Goal: Use online tool/utility: Utilize a website feature to perform a specific function

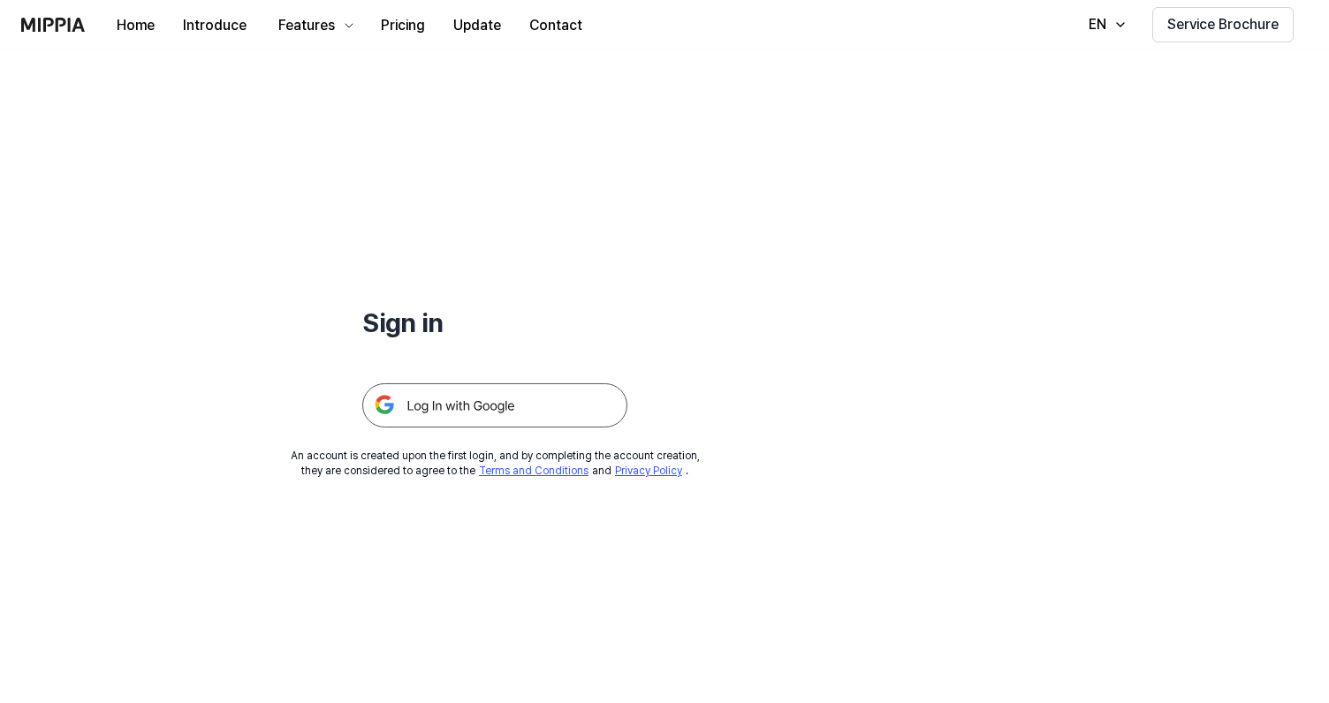
click at [568, 398] on img at bounding box center [494, 405] width 265 height 44
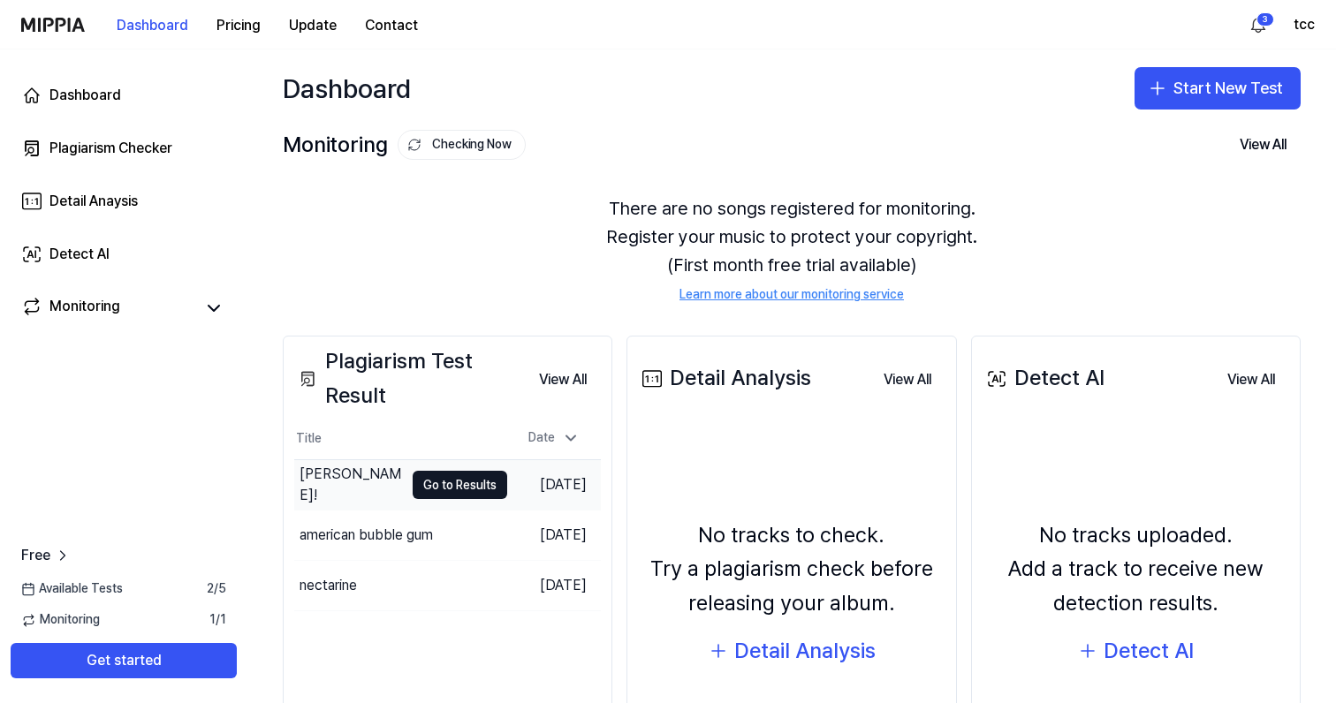
click at [323, 486] on div "cleo!" at bounding box center [352, 485] width 104 height 42
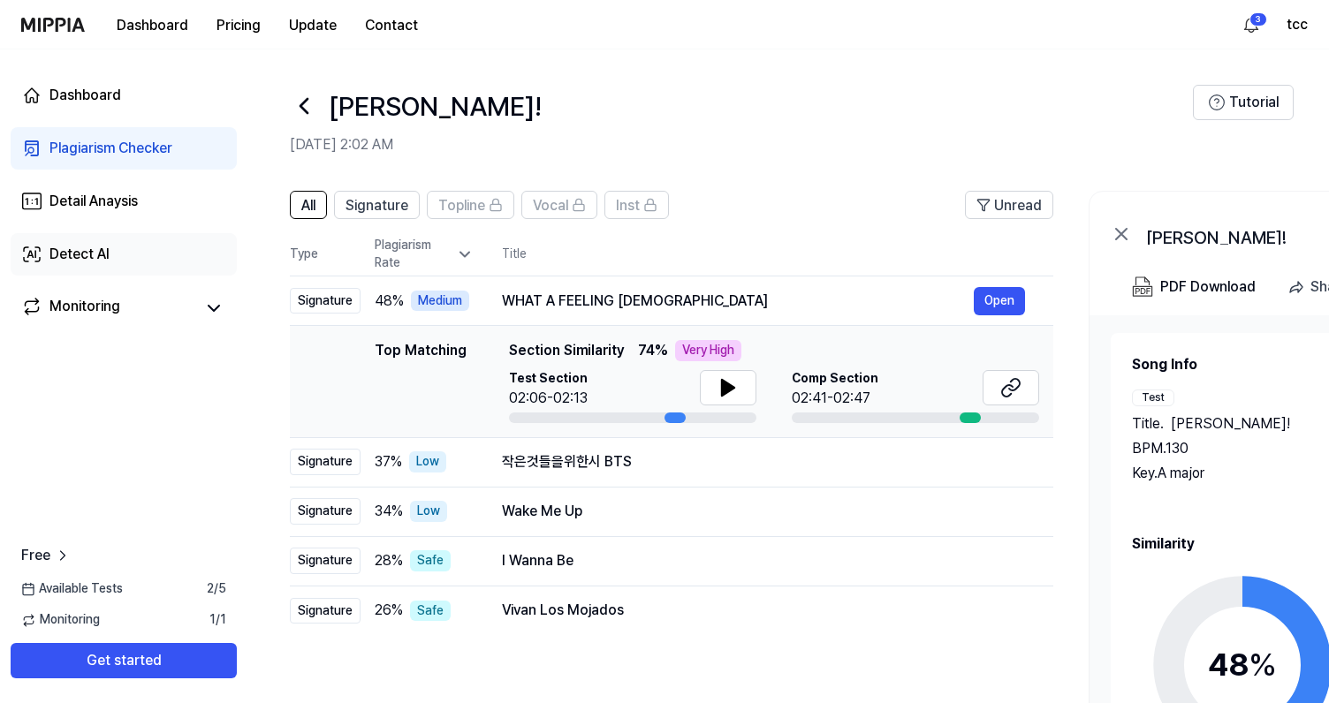
click at [72, 263] on div "Detect AI" at bounding box center [79, 254] width 60 height 21
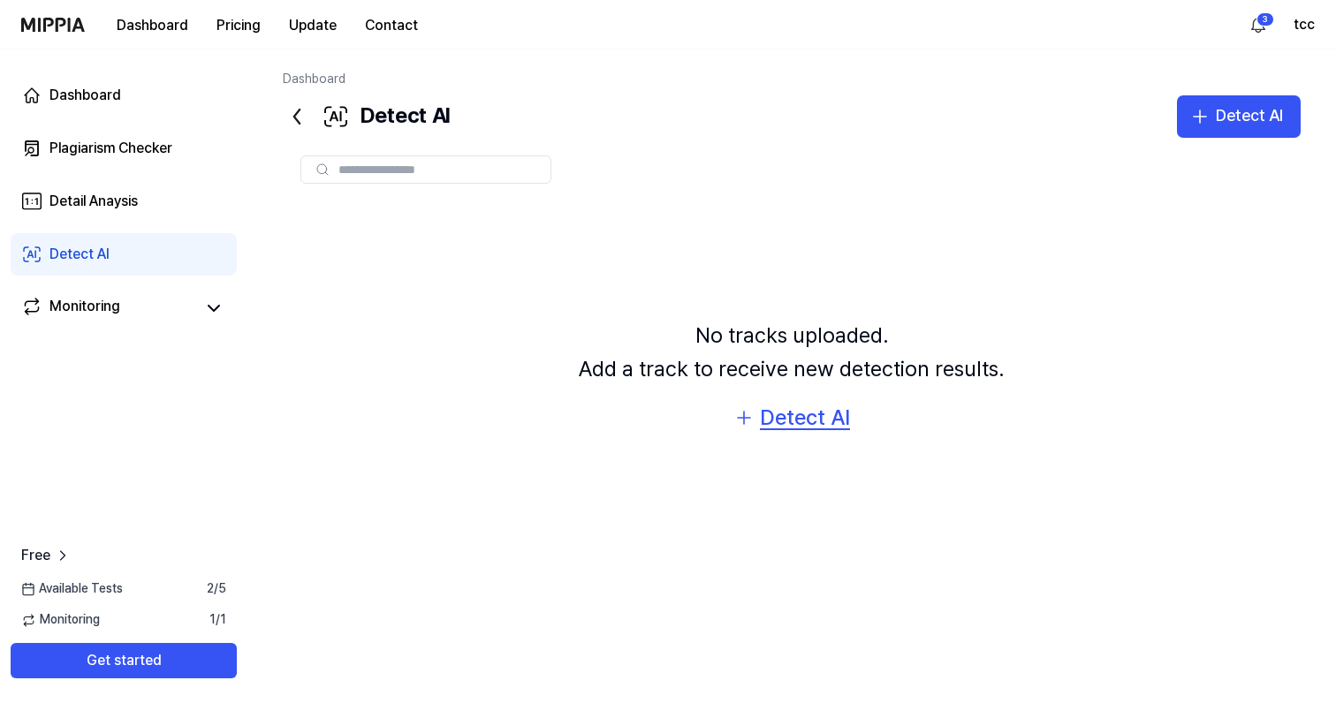
click at [801, 416] on div "Detect AI" at bounding box center [805, 418] width 90 height 34
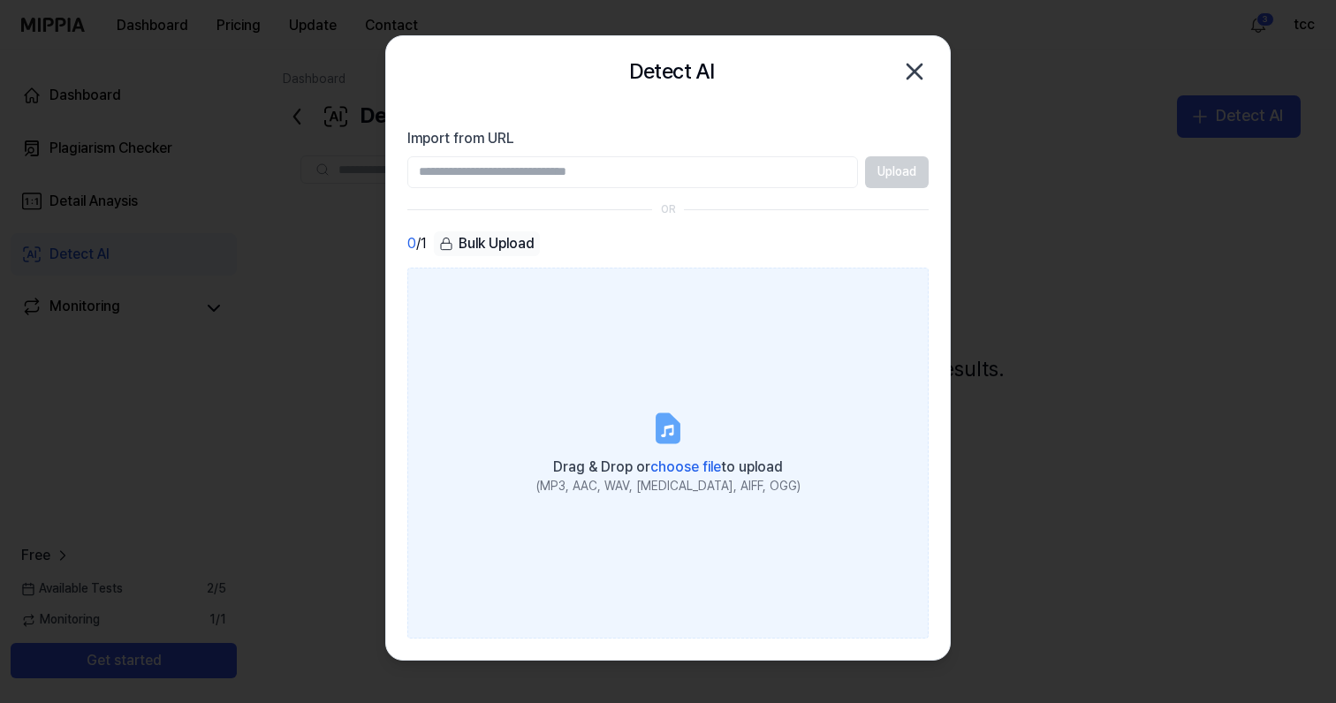
click at [694, 473] on span "choose file" at bounding box center [685, 467] width 71 height 17
click at [0, 0] on input "Drag & Drop or choose file to upload (MP3, AAC, WAV, FLAC, AIFF, OGG)" at bounding box center [0, 0] width 0 height 0
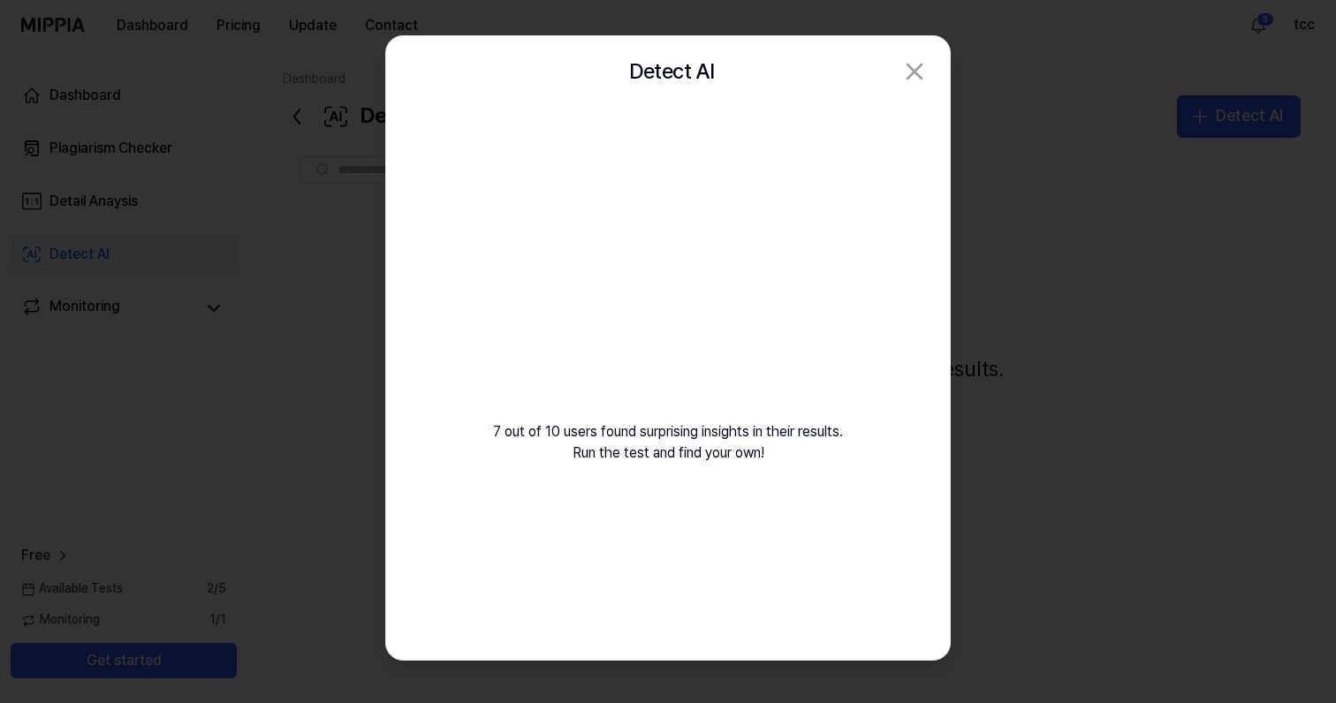
click at [675, 291] on video at bounding box center [668, 276] width 254 height 254
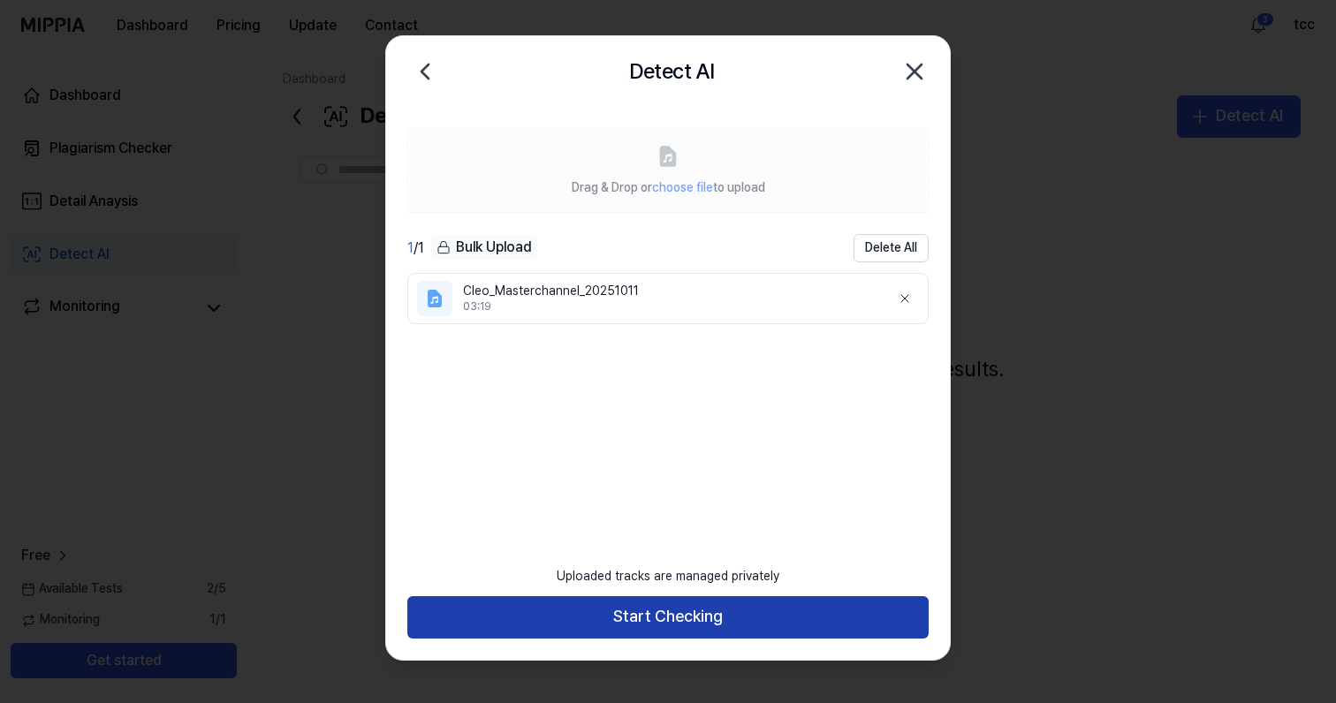
click at [669, 621] on button "Start Checking" at bounding box center [667, 617] width 521 height 42
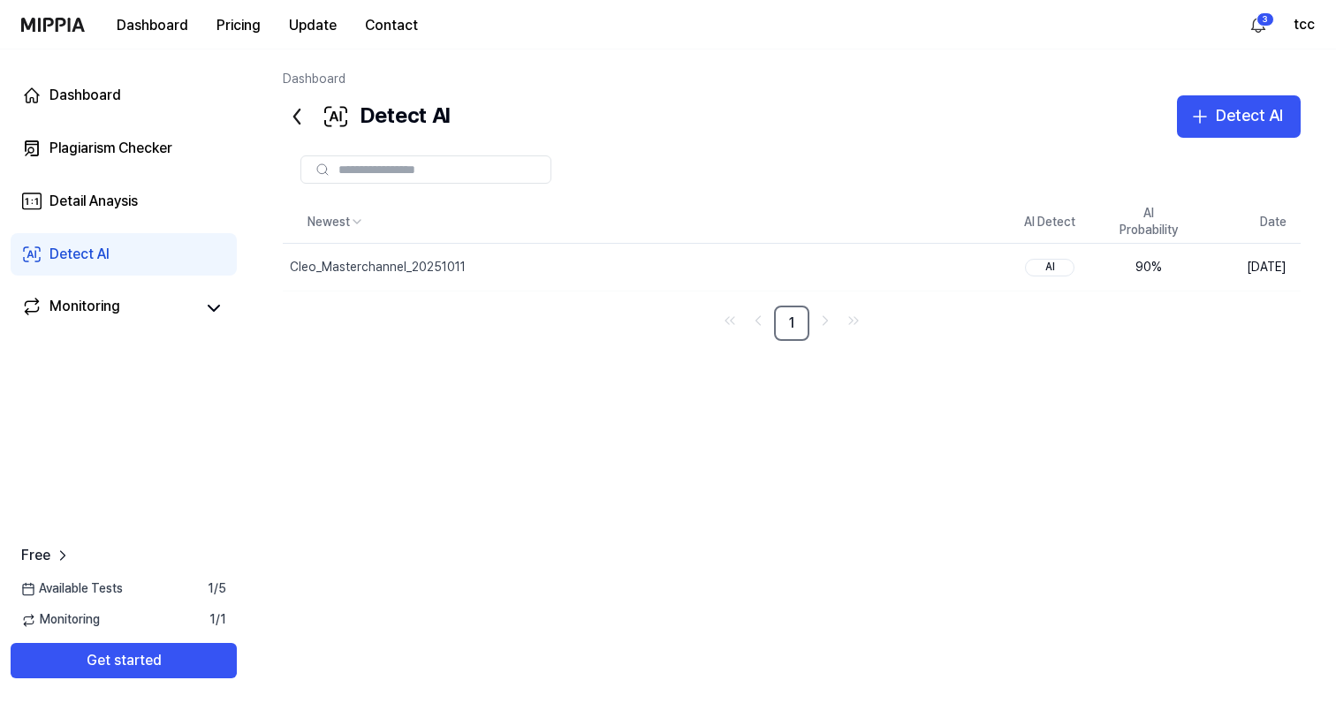
click at [598, 476] on div "Newest AI Detect AI Probability Date Cleo_Masterchannel_20251011 Delete AI 90 %…" at bounding box center [792, 429] width 1018 height 457
click at [466, 266] on div "Cleo_Masterchannel_20251011" at bounding box center [601, 267] width 637 height 46
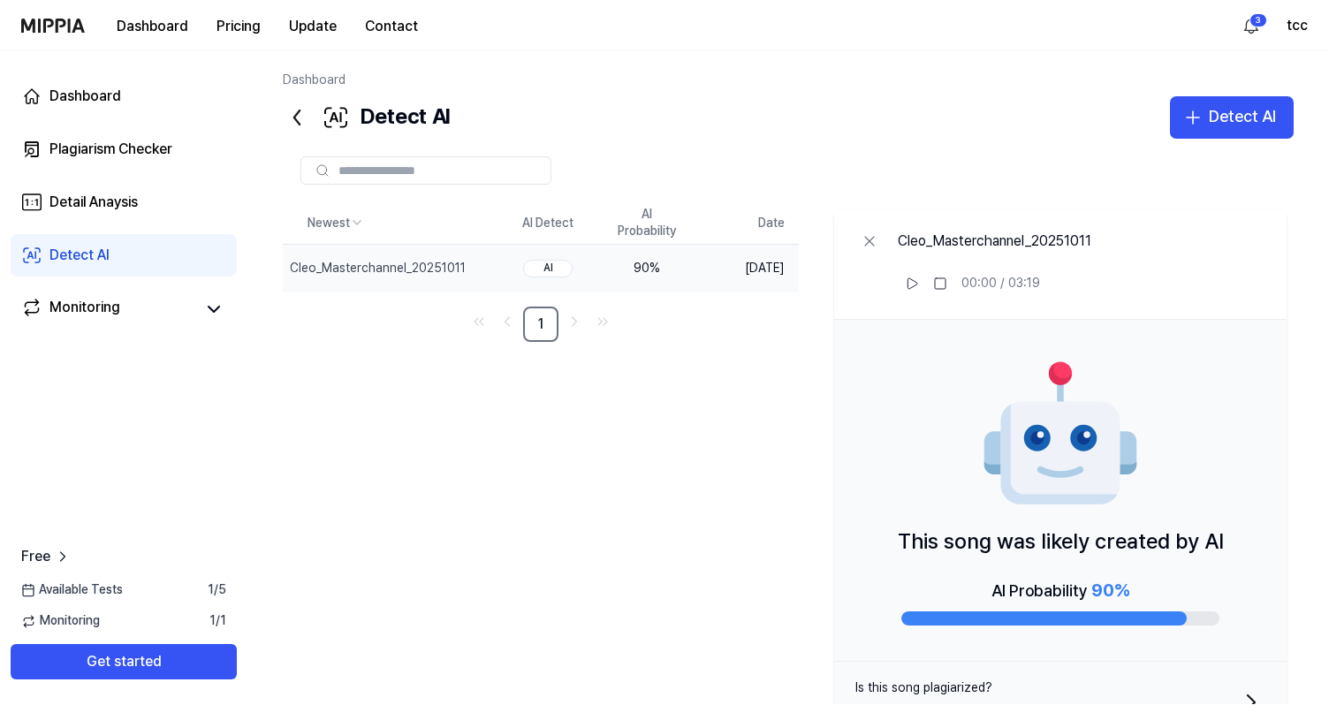
scroll to position [66, 0]
